Goal: Navigation & Orientation: Find specific page/section

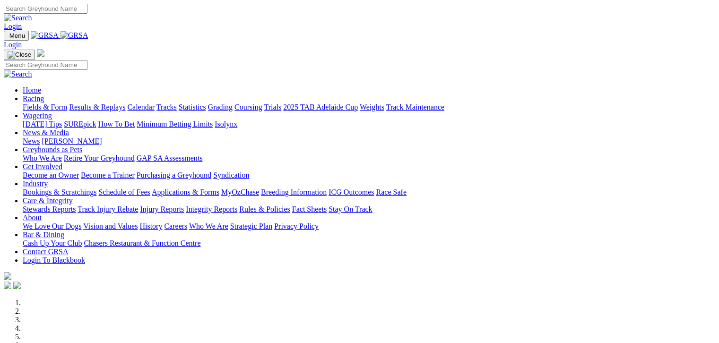
click at [44, 103] on link "Fields & Form" at bounding box center [45, 107] width 44 height 8
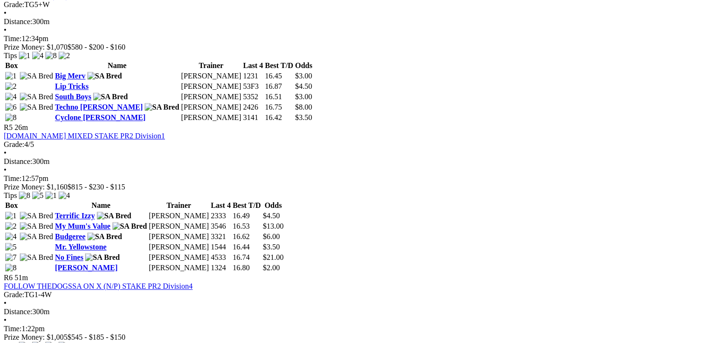
scroll to position [934, 0]
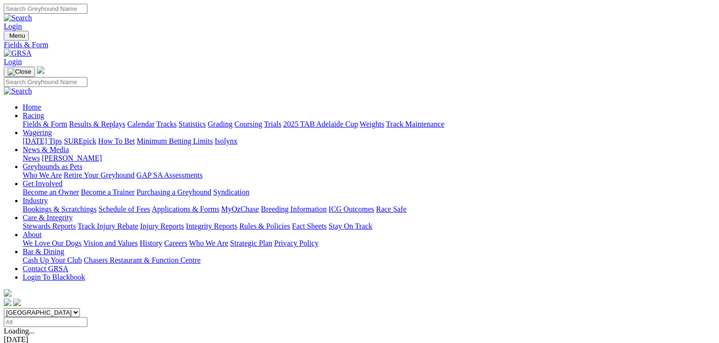
scroll to position [153, 0]
